Goal: Task Accomplishment & Management: Use online tool/utility

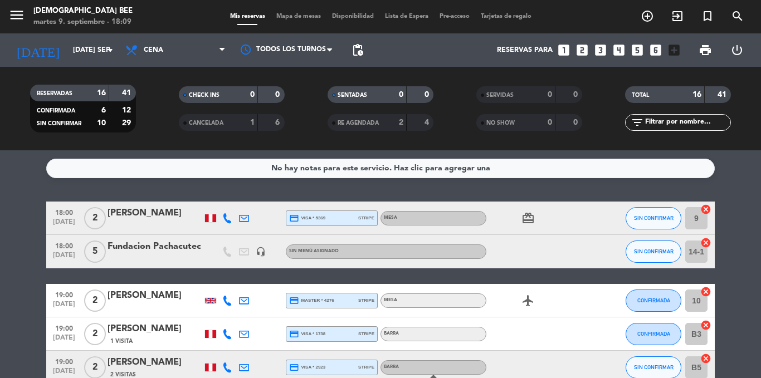
scroll to position [391, 0]
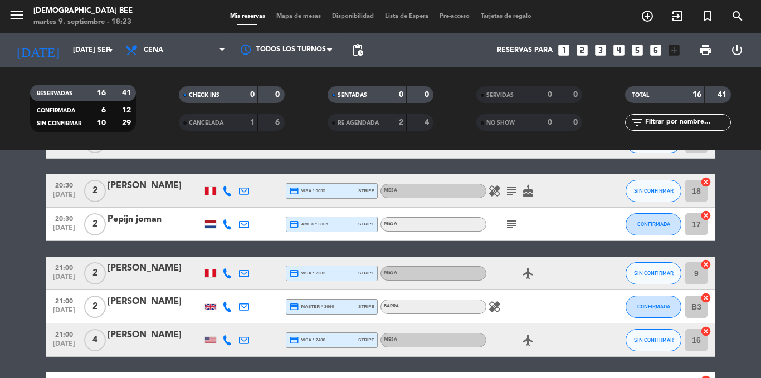
click at [447, 197] on div "Mesa" at bounding box center [434, 191] width 106 height 14
click at [294, 17] on span "Mapa de mesas" at bounding box center [299, 16] width 56 height 6
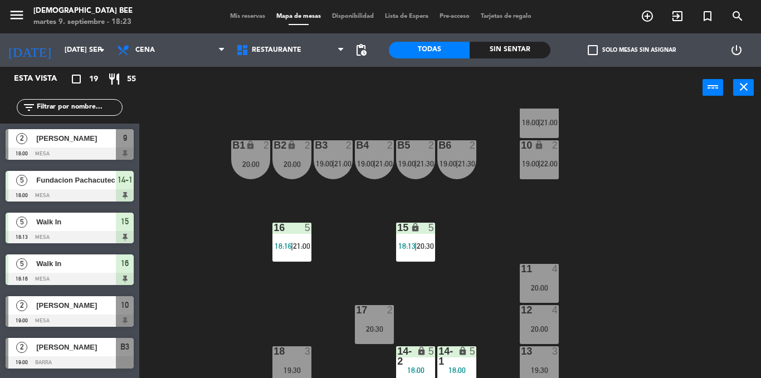
scroll to position [119, 0]
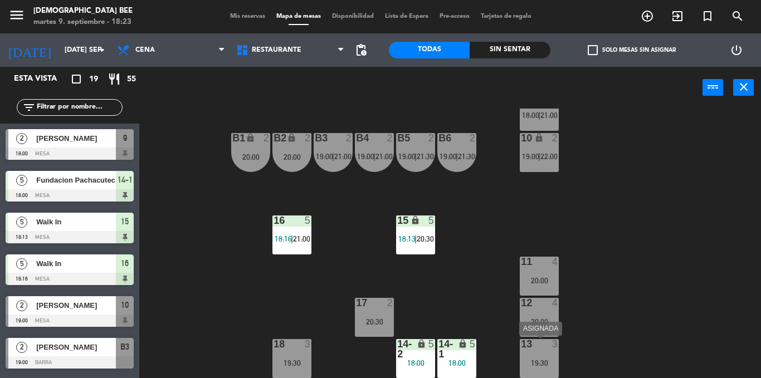
click at [532, 341] on div at bounding box center [539, 344] width 18 height 10
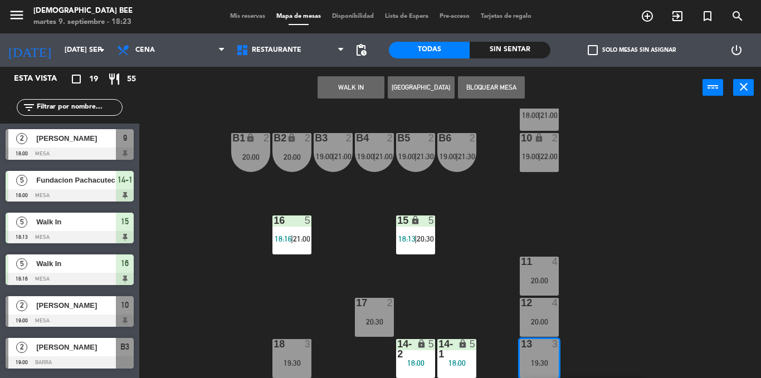
click at [611, 281] on div "7 lock 4 19:00 8 lock 4 19:00 9 lock 2 18:00 | 21:00 B1 lock 2 20:00 B2 lock 2 …" at bounding box center [454, 244] width 614 height 270
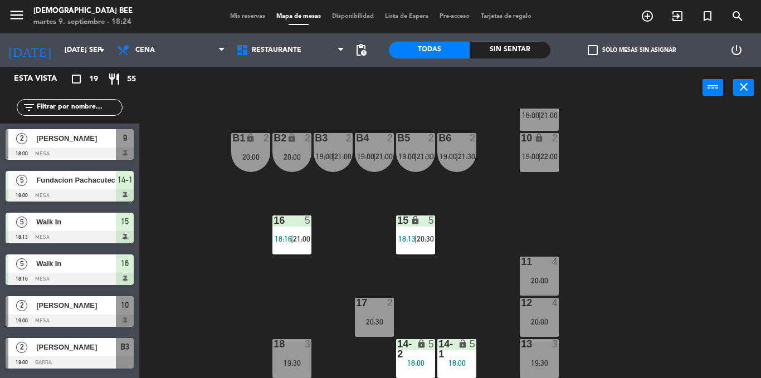
scroll to position [7, 0]
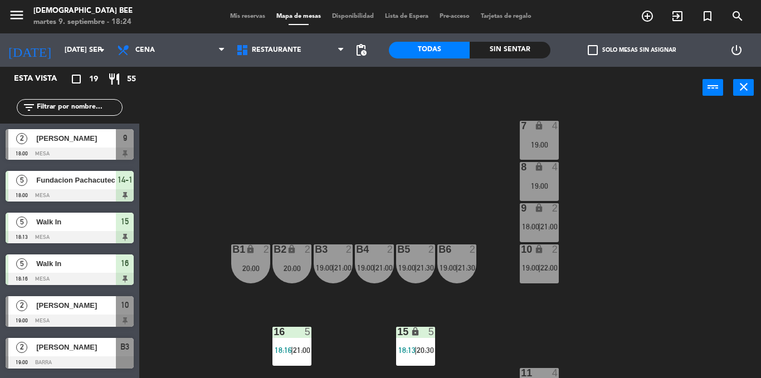
click at [519, 230] on div "7 lock 4 19:00 8 lock 4 19:00 9 lock 2 18:00 | 21:00 B1 lock 2 20:00 B2 lock 2 …" at bounding box center [454, 244] width 614 height 270
click at [538, 219] on div "9 lock 2 18:00 | 21:00" at bounding box center [539, 222] width 39 height 39
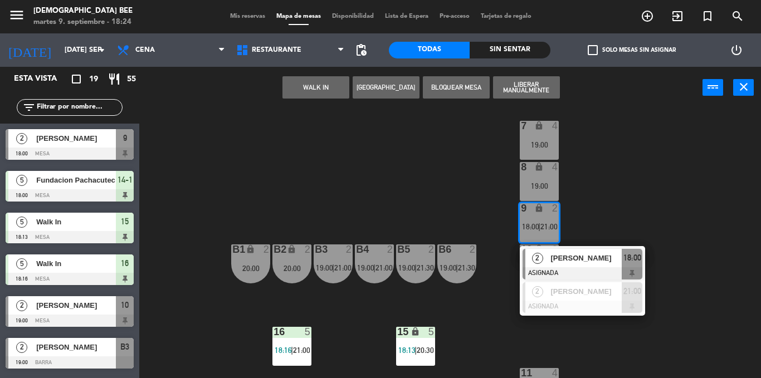
click at [676, 182] on div "7 lock 4 19:00 8 lock 4 19:00 9 lock 2 18:00 | 21:00 2 [PERSON_NAME] ASIGNADA 1…" at bounding box center [454, 244] width 614 height 270
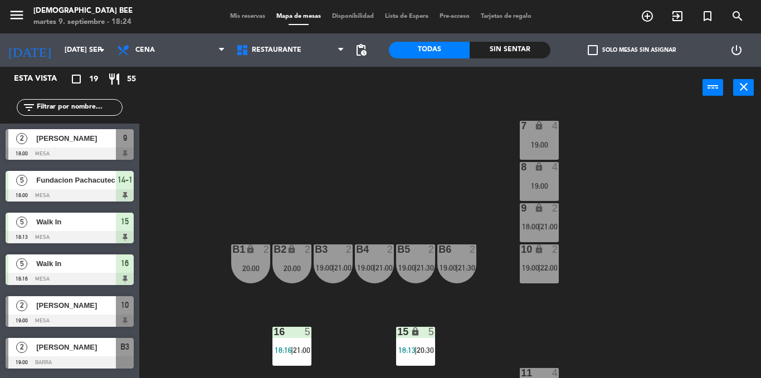
click at [560, 255] on div "2" at bounding box center [558, 250] width 18 height 11
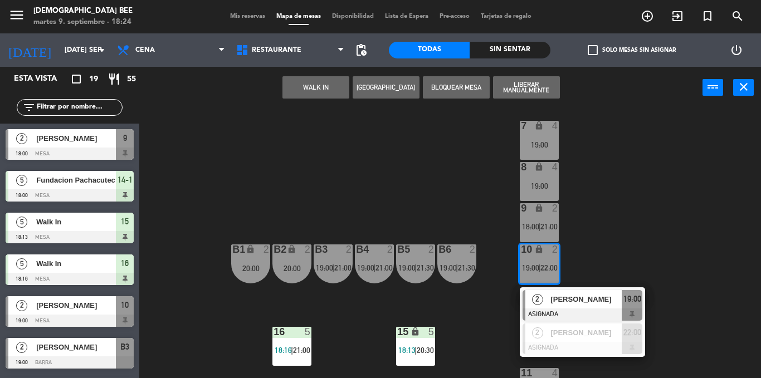
click at [667, 201] on div "7 lock 4 19:00 8 lock 4 19:00 9 lock 2 18:00 | 21:00 B1 lock 2 20:00 B2 lock 2 …" at bounding box center [454, 244] width 614 height 270
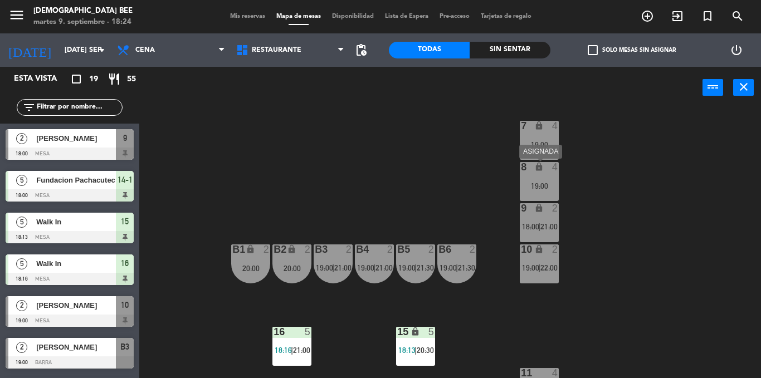
click at [550, 180] on div "8 lock 4 19:00" at bounding box center [539, 181] width 39 height 39
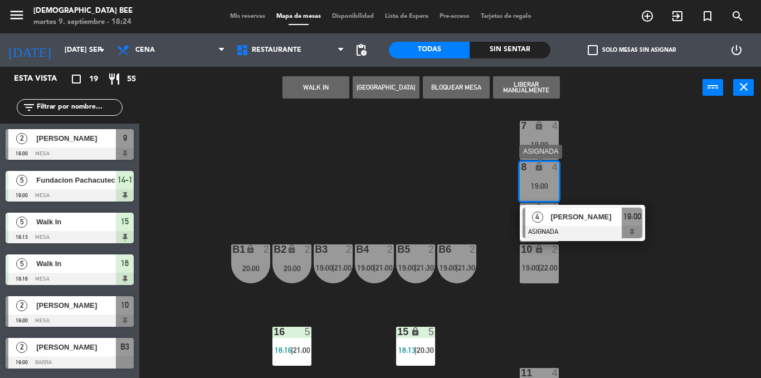
click at [628, 164] on div "7 lock 4 19:00 8 lock 4 19:00 4 [PERSON_NAME] ASIGNADA 19:00 9 lock 2 18:00 | 2…" at bounding box center [454, 244] width 614 height 270
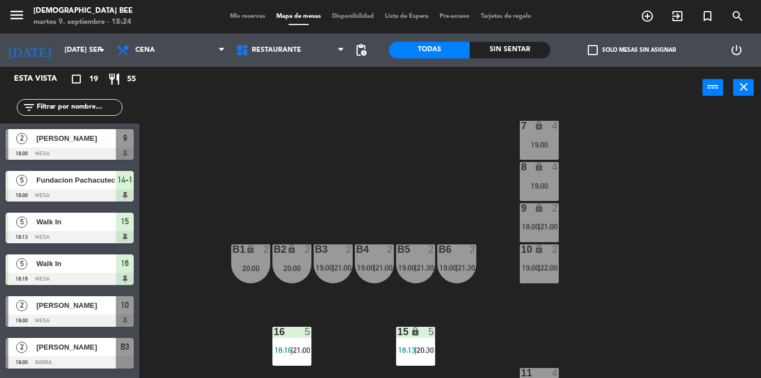
click at [646, 280] on div "7 lock 4 19:00 8 lock 4 19:00 9 lock 2 18:00 | 21:00 B1 lock 2 20:00 B2 lock 2 …" at bounding box center [454, 244] width 614 height 270
click at [662, 263] on div "7 lock 4 19:00 8 lock 4 19:00 9 lock 2 18:00 | 21:00 B1 lock 2 20:00 B2 lock 2 …" at bounding box center [454, 244] width 614 height 270
click at [699, 168] on div "7 lock 4 19:00 8 lock 4 19:00 9 lock 2 18:00 | 21:00 B1 lock 2 20:00 B2 lock 2 …" at bounding box center [454, 244] width 614 height 270
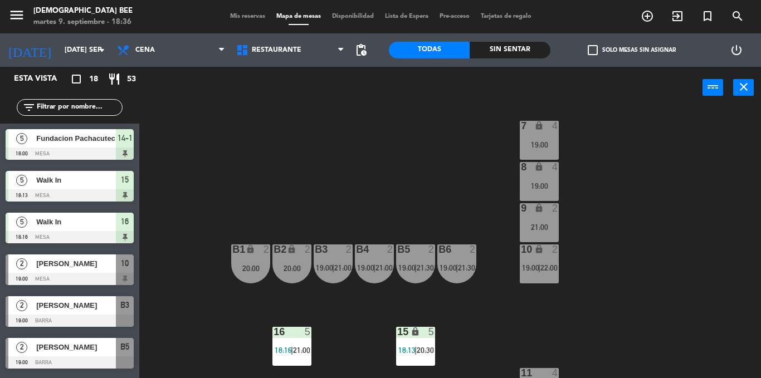
click at [684, 212] on div "7 lock 4 19:00 8 lock 4 19:00 9 lock 2 21:00 B1 lock 2 20:00 B2 lock 2 20:00 B3…" at bounding box center [454, 244] width 614 height 270
click at [247, 12] on div "Mis reservas Mapa de mesas Disponibilidad Lista de Espera Pre-acceso Tarjetas d…" at bounding box center [381, 17] width 313 height 10
click at [247, 16] on span "Mis reservas" at bounding box center [248, 16] width 46 height 6
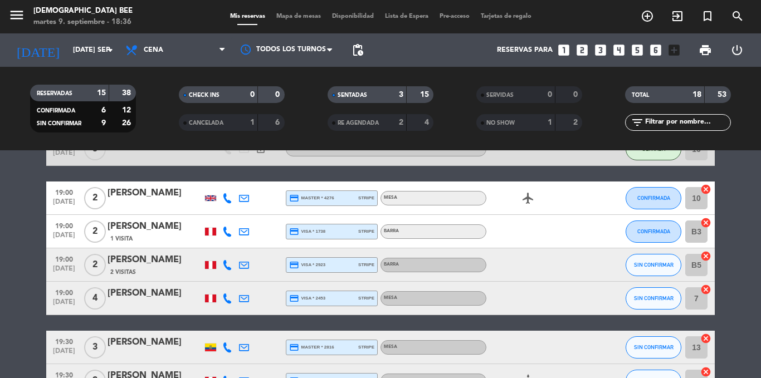
scroll to position [111, 0]
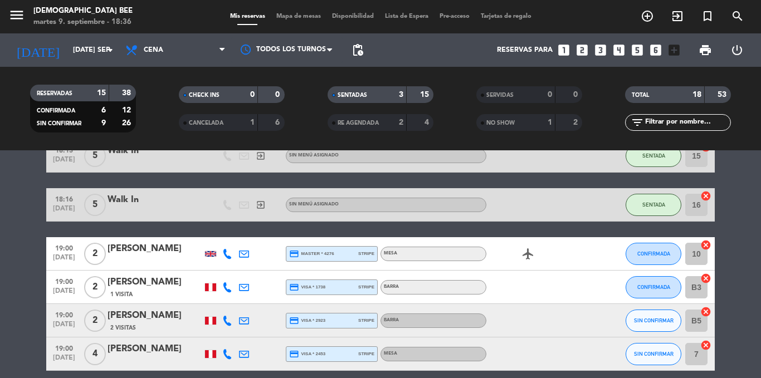
click at [293, 12] on div "Mis reservas Mapa de mesas Disponibilidad Lista de Espera Pre-acceso Tarjetas d…" at bounding box center [381, 17] width 313 height 10
click at [291, 20] on span "Mapa de mesas" at bounding box center [299, 16] width 56 height 6
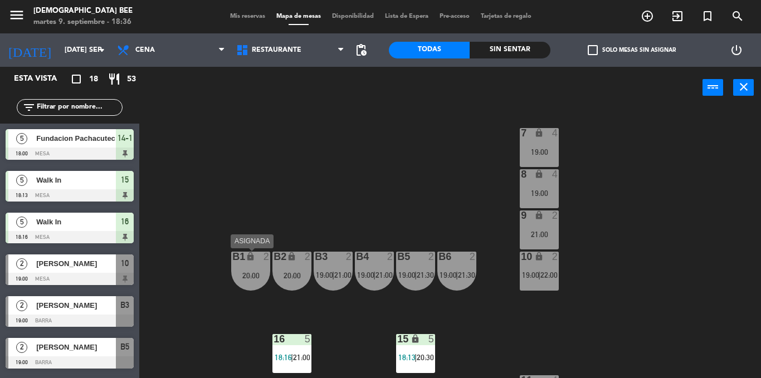
click at [240, 274] on div "20:00" at bounding box center [250, 276] width 39 height 8
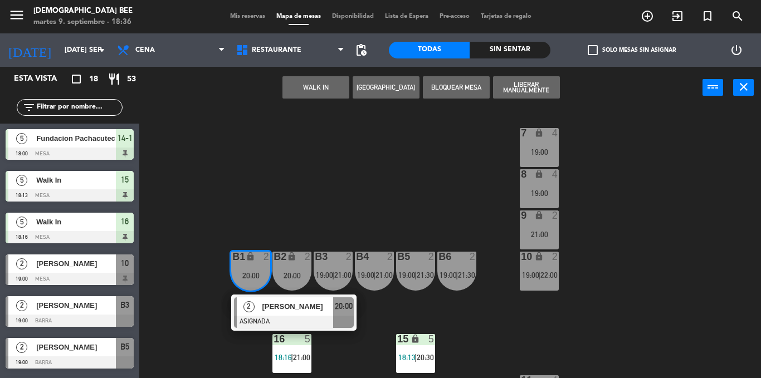
click at [227, 195] on div "7 lock 4 19:00 8 lock 4 19:00 9 lock 2 21:00 B1 lock 2 20:00 2 [PERSON_NAME] AS…" at bounding box center [454, 244] width 614 height 270
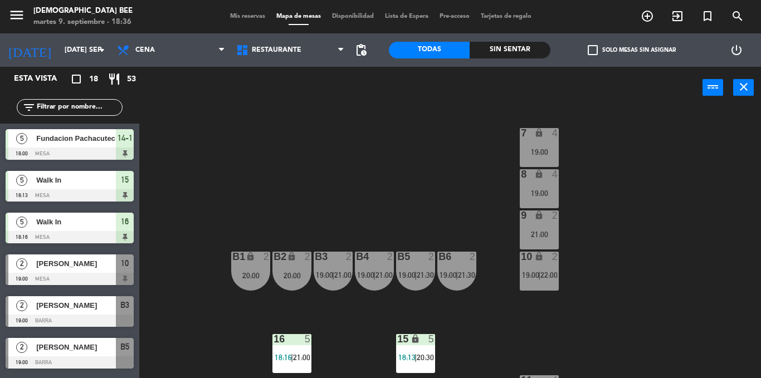
scroll to position [119, 0]
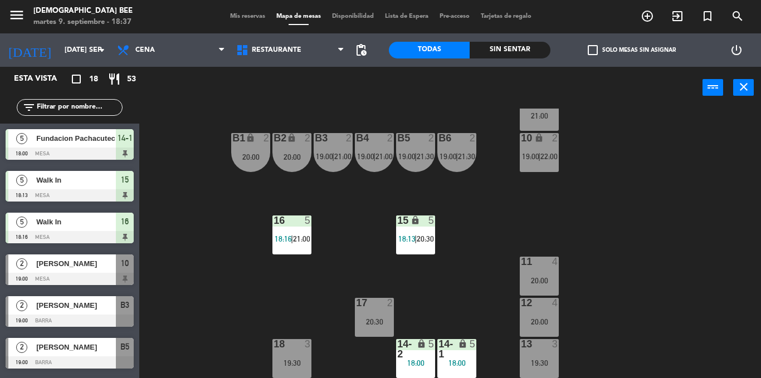
click at [291, 348] on div at bounding box center [292, 344] width 18 height 10
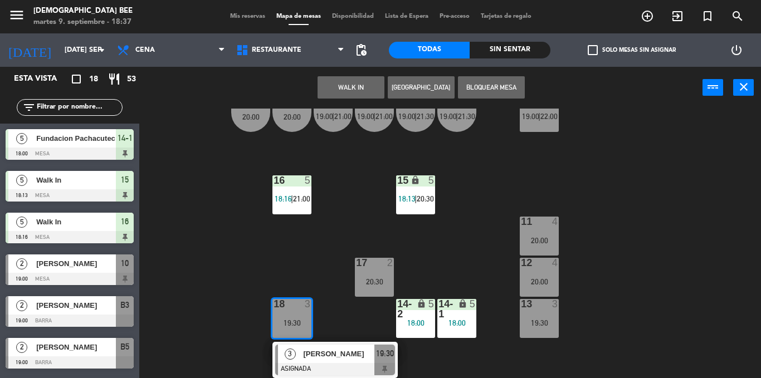
click at [330, 361] on div "[PERSON_NAME]" at bounding box center [338, 354] width 72 height 18
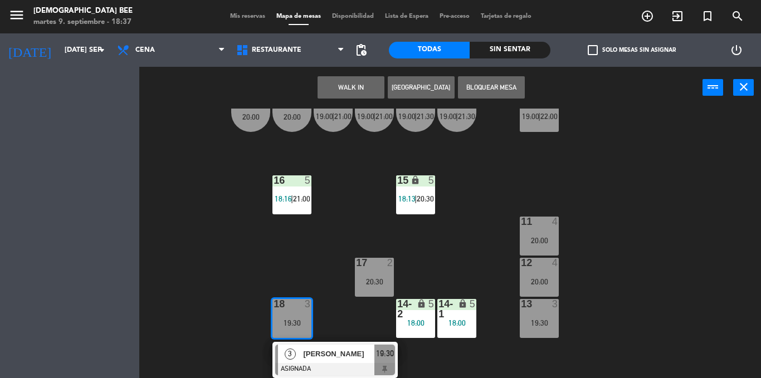
scroll to position [119, 0]
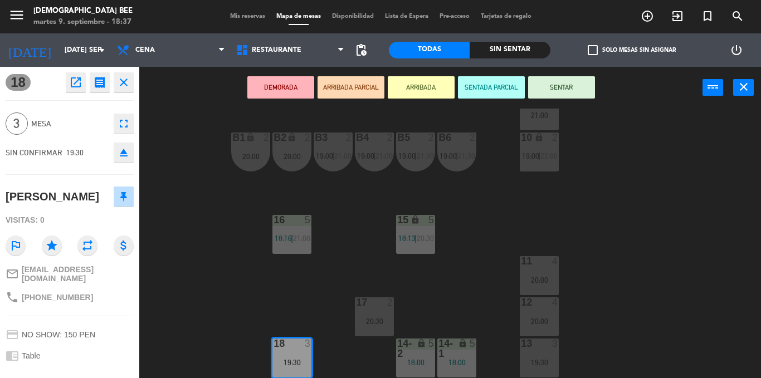
click at [530, 276] on div "20:00" at bounding box center [539, 280] width 39 height 8
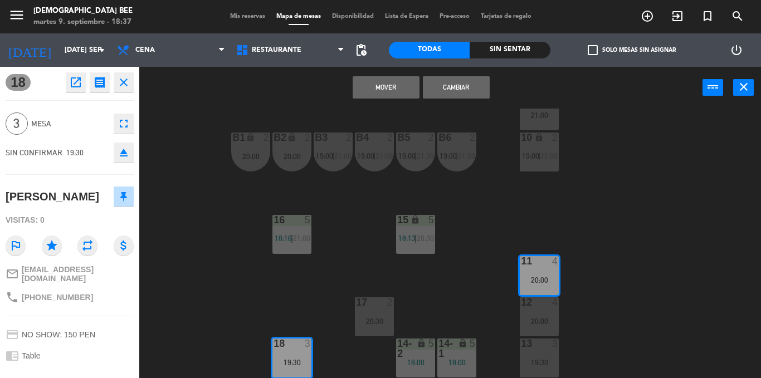
drag, startPoint x: 463, startPoint y: 87, endPoint x: 445, endPoint y: 85, distance: 18.0
click at [461, 87] on button "Cambiar" at bounding box center [456, 87] width 67 height 22
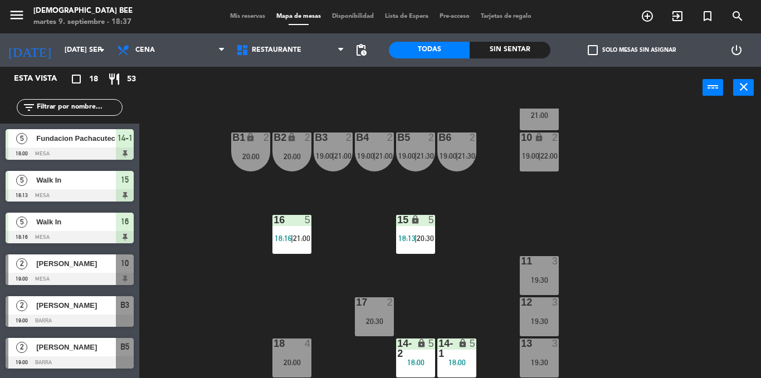
scroll to position [119, 0]
click at [533, 275] on div "11 3 19:30" at bounding box center [539, 276] width 39 height 39
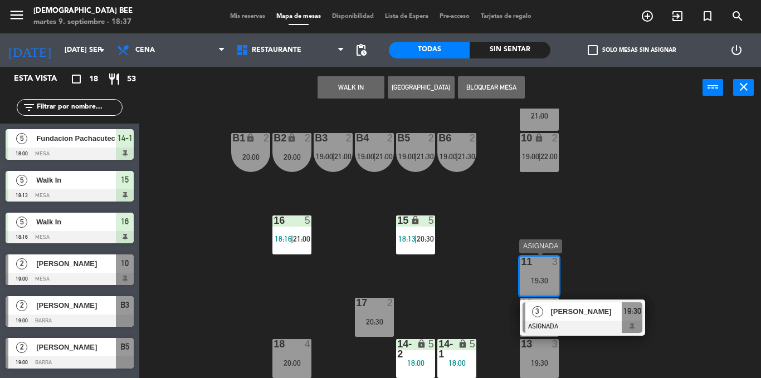
drag, startPoint x: 570, startPoint y: 311, endPoint x: 514, endPoint y: 299, distance: 57.1
click at [569, 311] on div "3 [PERSON_NAME] ASIGNADA 19:30" at bounding box center [583, 318] width 142 height 36
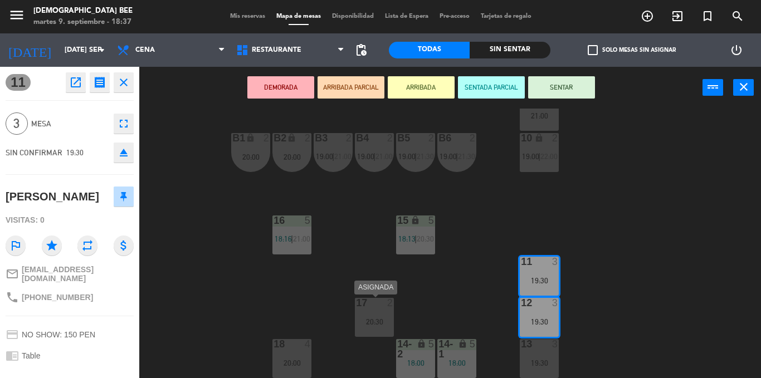
click at [372, 312] on div "17 2 20:30" at bounding box center [374, 317] width 39 height 39
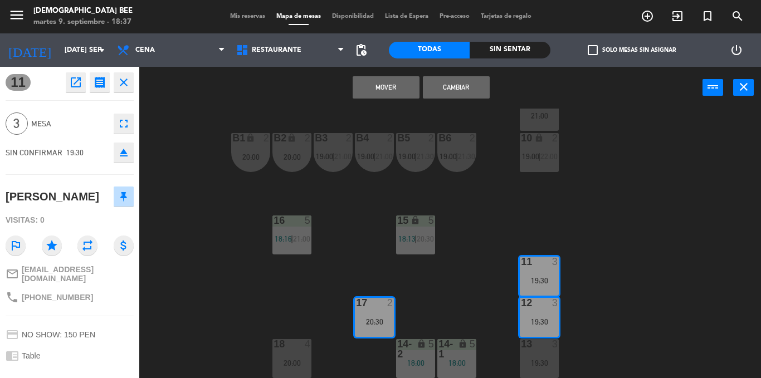
click at [460, 84] on button "Cambiar" at bounding box center [456, 87] width 67 height 22
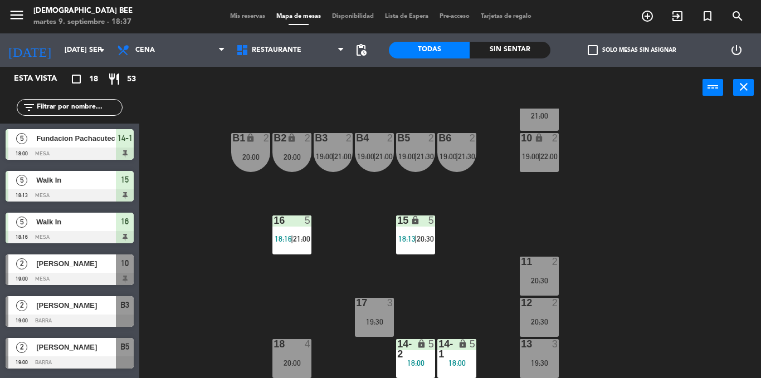
scroll to position [0, 0]
click at [545, 310] on div "12 2 20:30" at bounding box center [539, 317] width 39 height 39
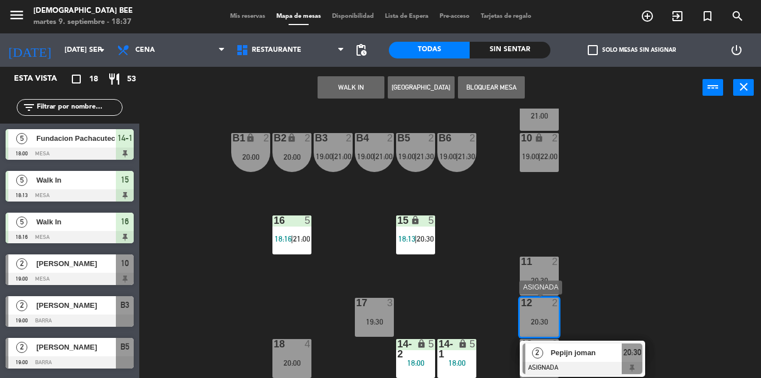
drag, startPoint x: 555, startPoint y: 363, endPoint x: 560, endPoint y: 327, distance: 36.6
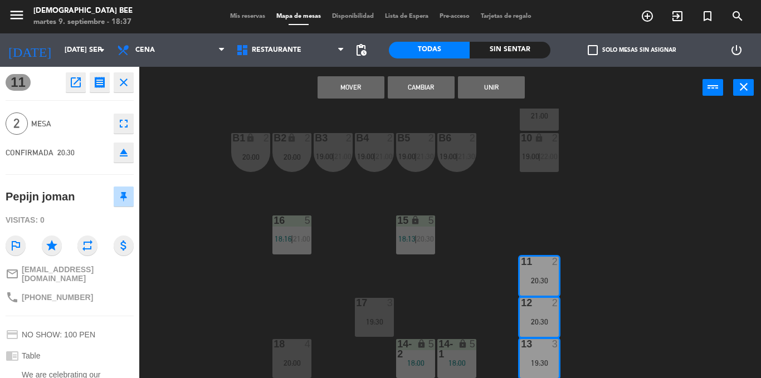
click at [125, 148] on icon "eject" at bounding box center [123, 152] width 13 height 13
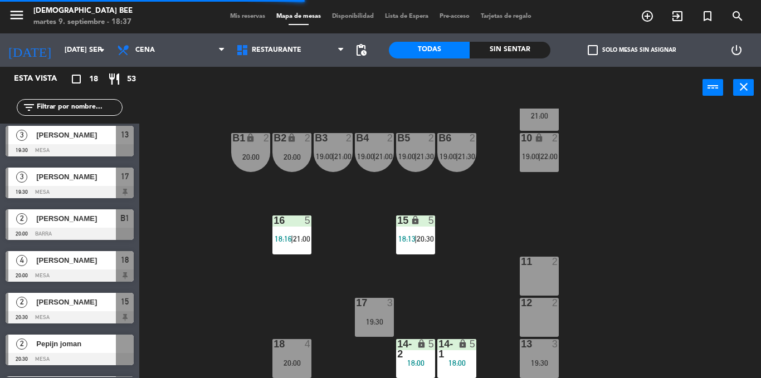
scroll to position [499, 0]
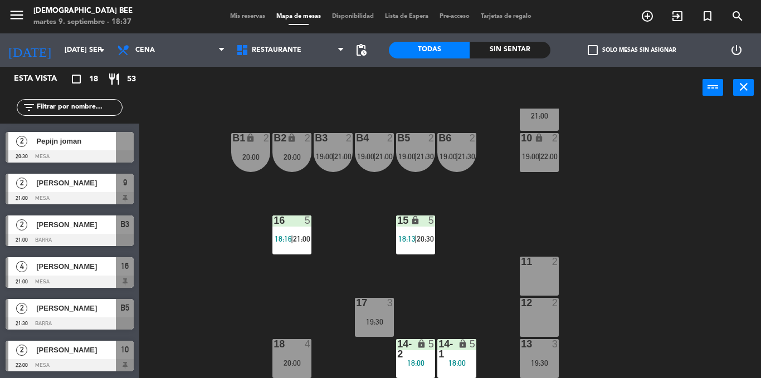
click at [79, 142] on span "Pepijn joman" at bounding box center [76, 141] width 80 height 12
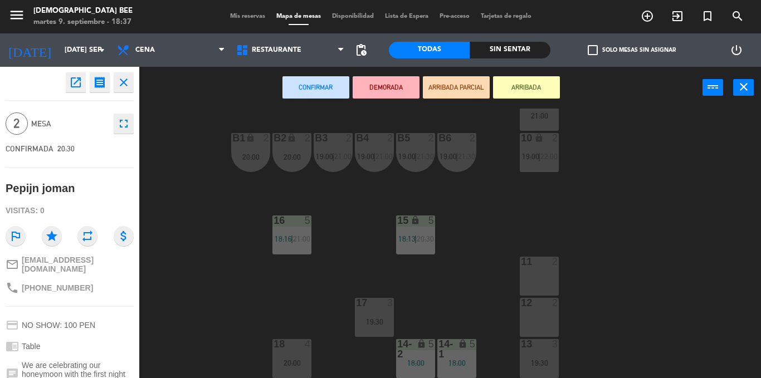
click at [535, 275] on div "11 2" at bounding box center [539, 276] width 39 height 39
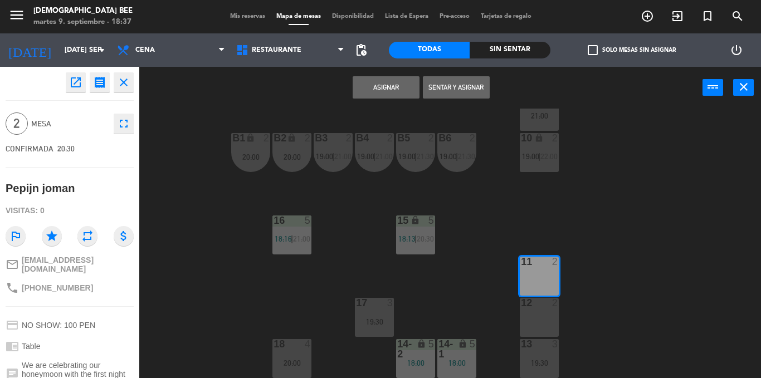
click at [368, 91] on button "Asignar" at bounding box center [386, 87] width 67 height 22
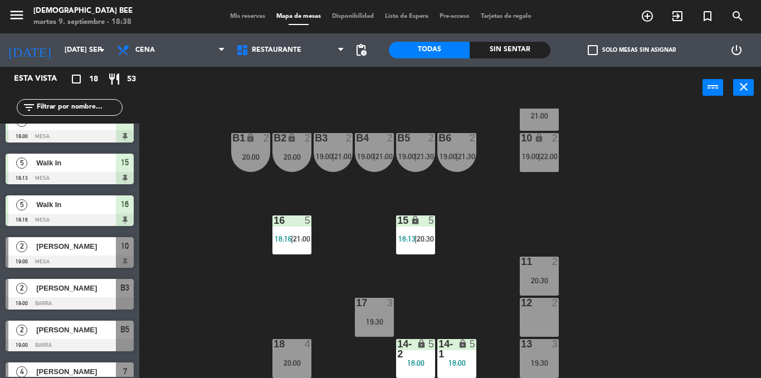
scroll to position [0, 0]
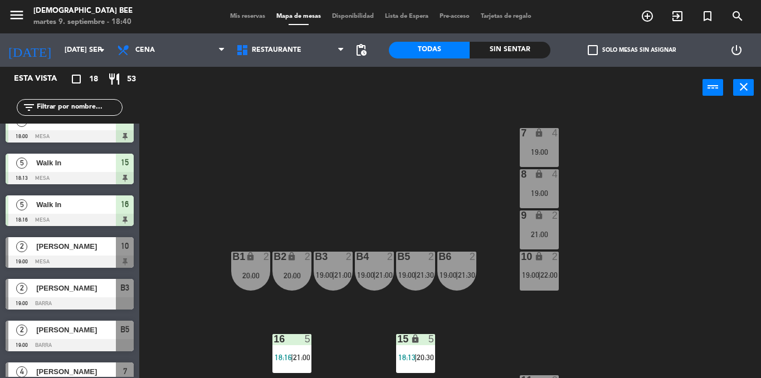
click at [701, 149] on div "7 lock 4 19:00 8 lock 4 19:00 9 lock 2 21:00 B1 lock 2 20:00 B2 lock 2 20:00 B3…" at bounding box center [454, 244] width 614 height 270
click at [542, 159] on div "7 lock 4 19:00" at bounding box center [539, 147] width 39 height 39
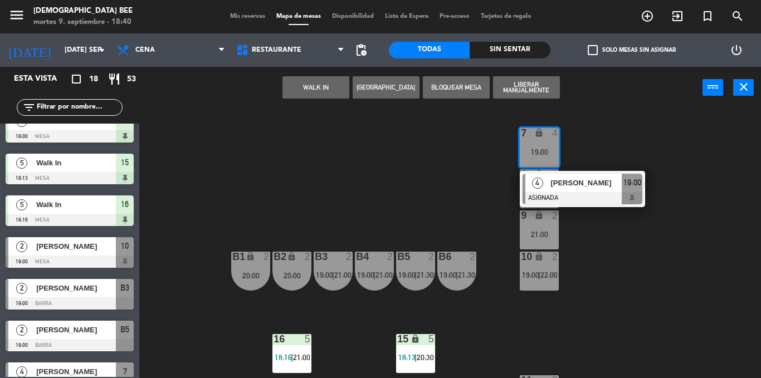
click at [713, 235] on div "7 lock 4 19:00 4 [PERSON_NAME] ASIGNADA 19:00 8 lock 4 19:00 9 lock 2 21:00 B1 …" at bounding box center [454, 244] width 614 height 270
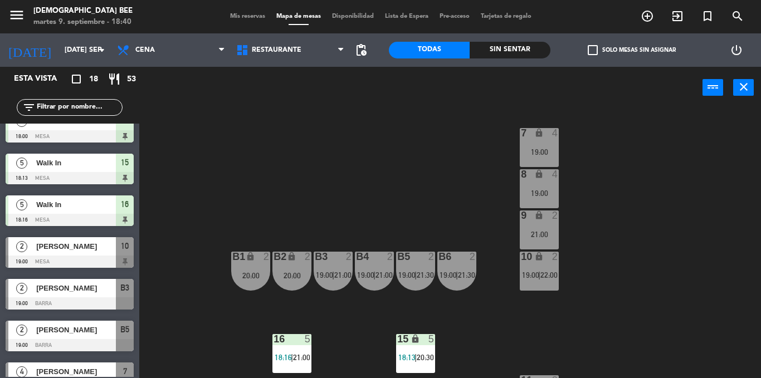
click at [246, 14] on span "Mis reservas" at bounding box center [248, 16] width 46 height 6
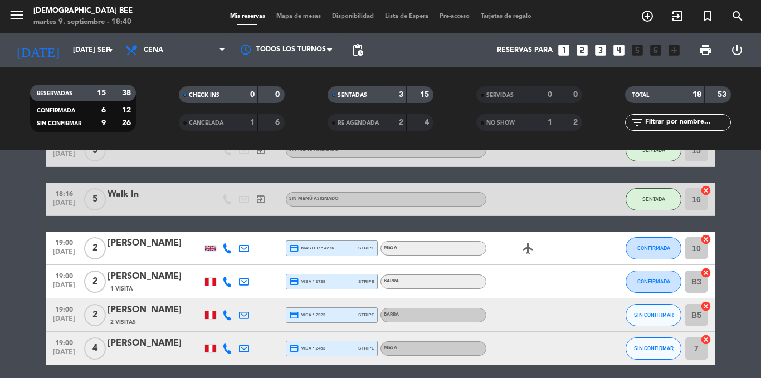
scroll to position [153, 0]
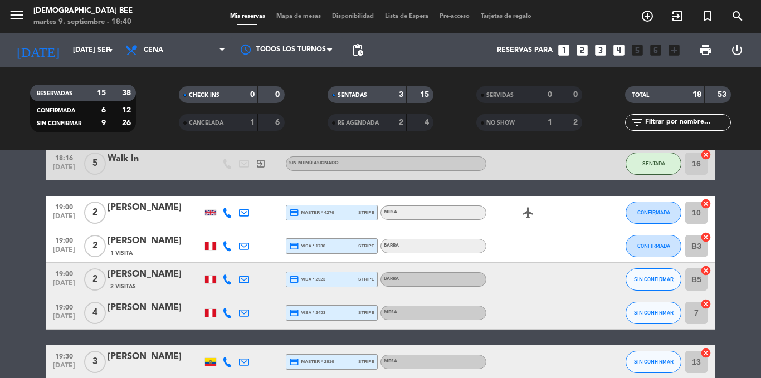
click at [293, 17] on span "Mapa de mesas" at bounding box center [299, 16] width 56 height 6
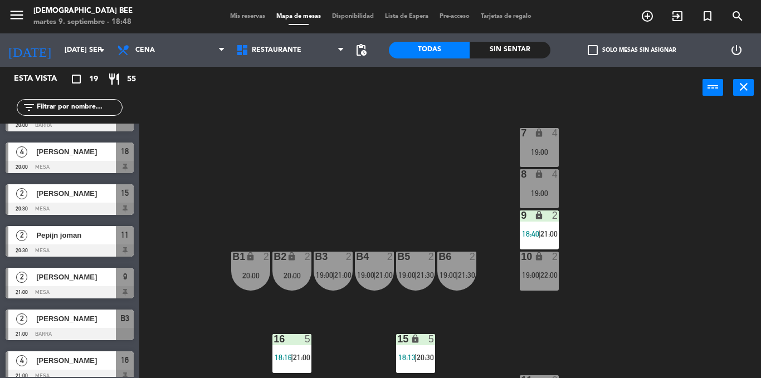
scroll to position [443, 0]
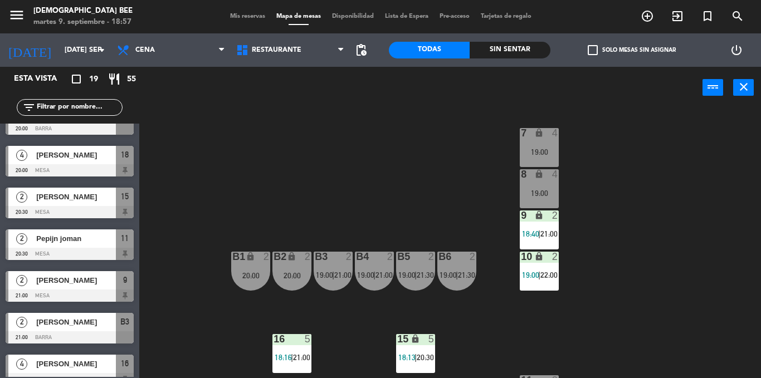
click at [720, 165] on div "7 lock 4 19:00 8 lock 4 19:00 9 lock 2 18:40 | 21:00 B1 lock 2 20:00 B2 lock 2 …" at bounding box center [454, 244] width 614 height 270
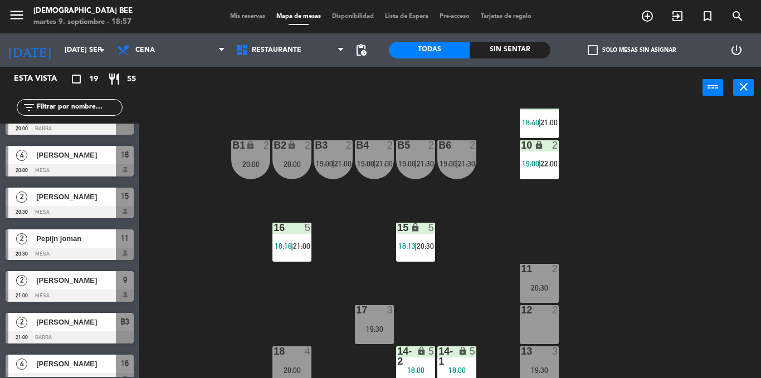
scroll to position [119, 0]
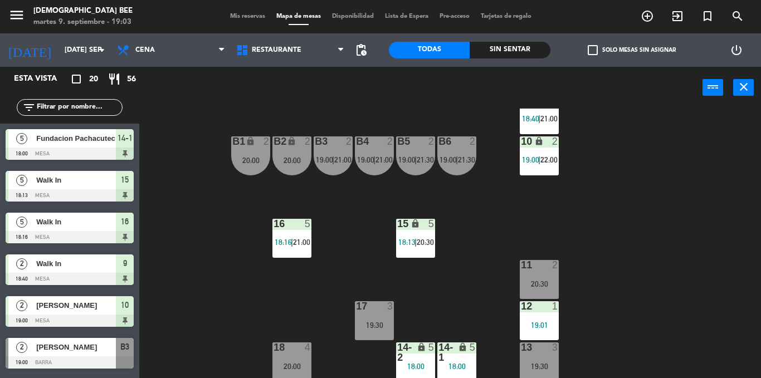
scroll to position [119, 0]
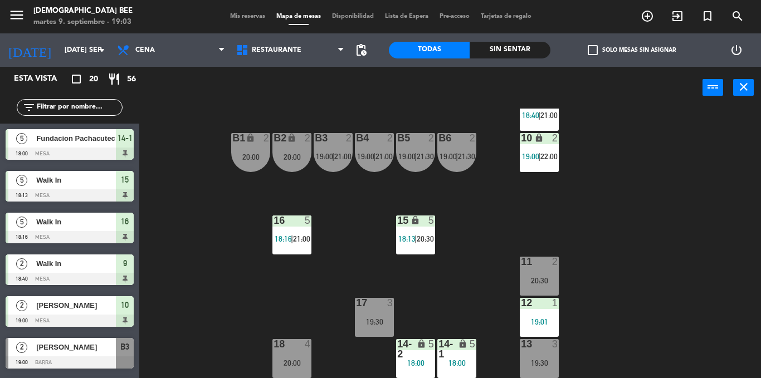
click at [532, 322] on div "19:01" at bounding box center [539, 322] width 39 height 8
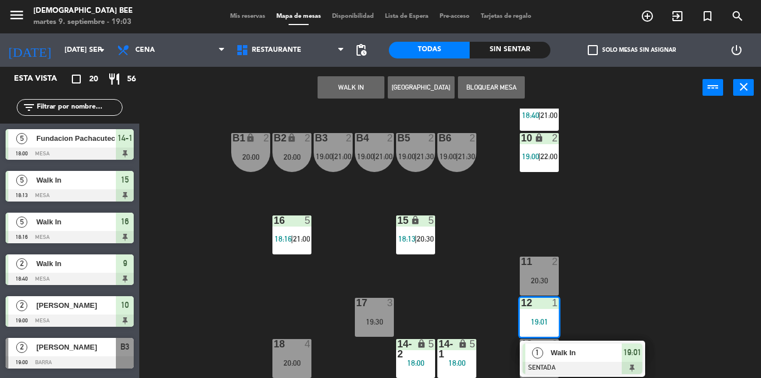
click at [681, 299] on div "7 lock 4 19:00 8 lock 4 19:00 9 lock 2 18:40 | 21:00 B1 lock 2 20:00 B2 lock 2 …" at bounding box center [454, 244] width 614 height 270
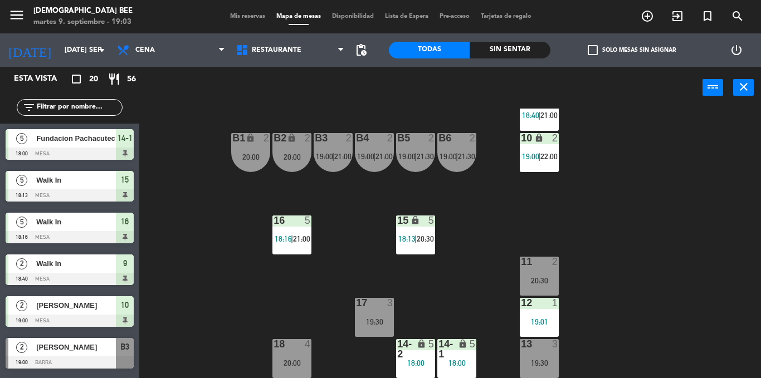
click at [417, 246] on div "15 lock 5 18:13 | 20:30" at bounding box center [415, 235] width 39 height 39
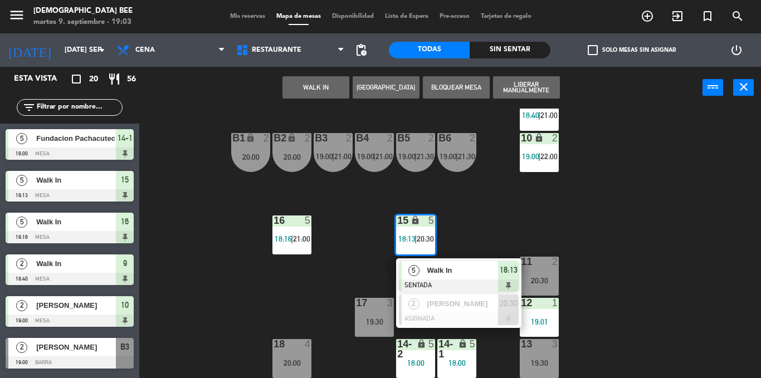
click at [474, 278] on div "Walk In" at bounding box center [462, 270] width 72 height 18
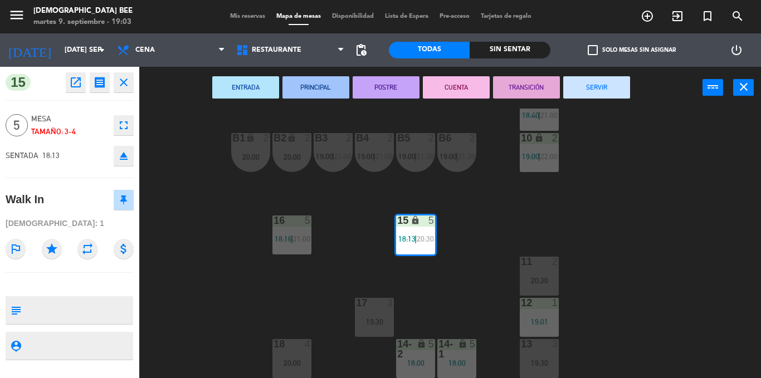
click at [603, 93] on button "SERVIR" at bounding box center [596, 87] width 67 height 22
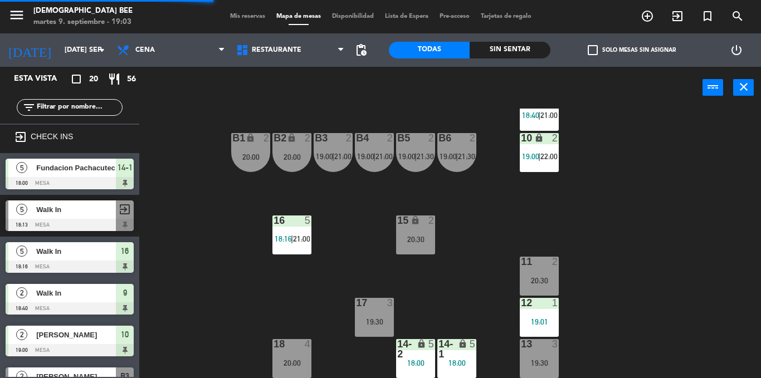
click at [411, 249] on div "15 lock 2 20:30" at bounding box center [415, 235] width 39 height 39
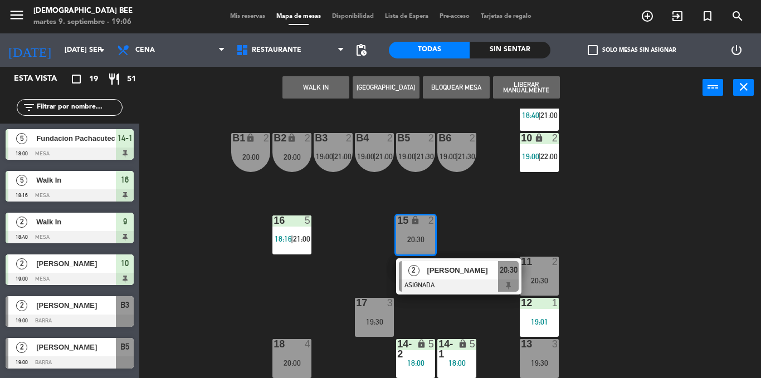
click at [688, 267] on div "7 lock 4 19:00 8 lock 4 19:00 9 lock 2 18:40 | 21:00 B1 lock 2 20:00 B2 lock 2 …" at bounding box center [454, 244] width 614 height 270
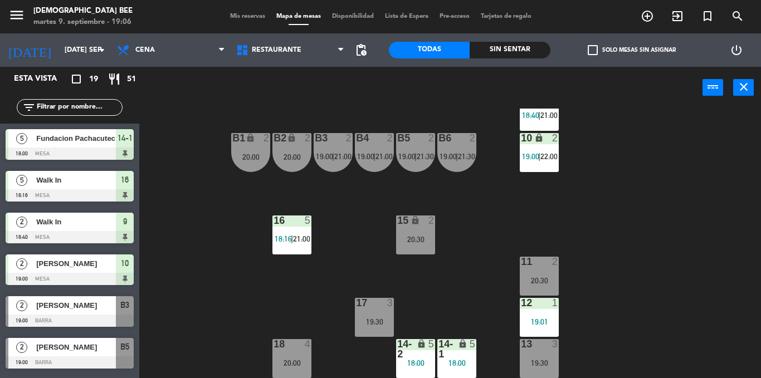
click at [537, 361] on div "19:30" at bounding box center [539, 363] width 39 height 8
